Goal: Task Accomplishment & Management: Complete application form

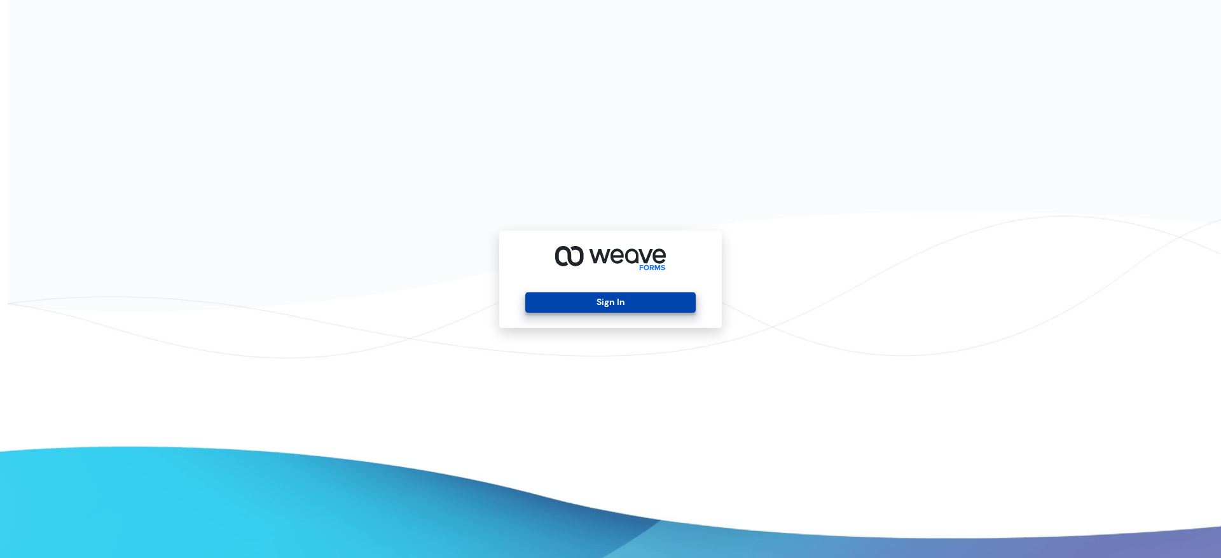
click at [595, 299] on button "Sign In" at bounding box center [610, 303] width 170 height 20
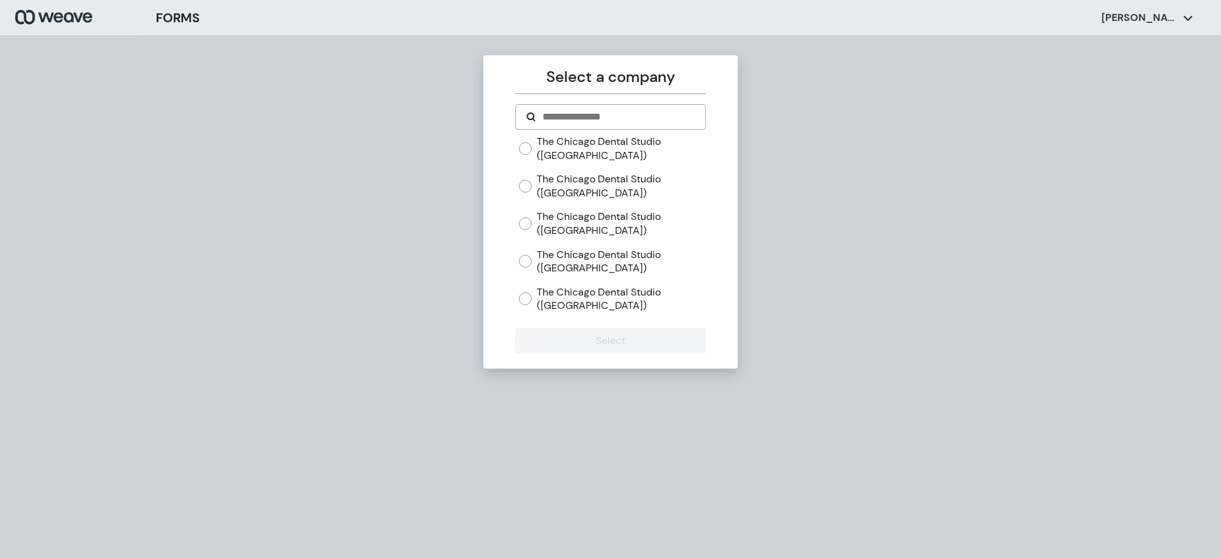
click at [573, 221] on label "The Chicago Dental Studio (Mayfair)" at bounding box center [621, 223] width 169 height 27
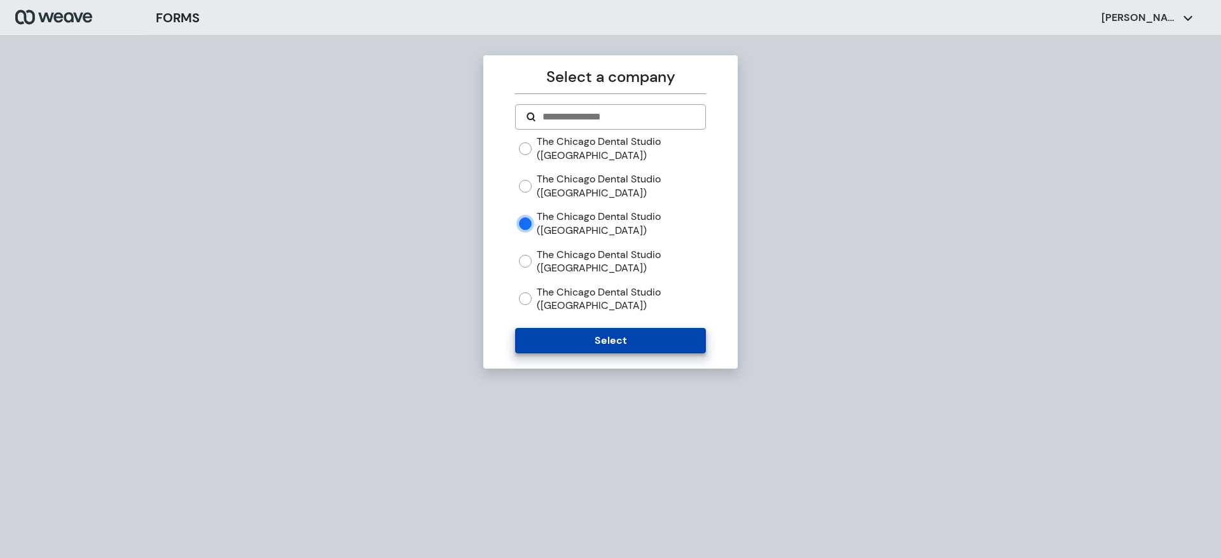
click at [570, 338] on button "Select" at bounding box center [610, 340] width 190 height 25
